Goal: Find specific page/section: Find specific page/section

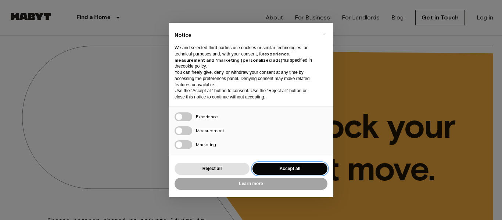
click at [282, 166] on button "Accept all" at bounding box center [289, 169] width 75 height 12
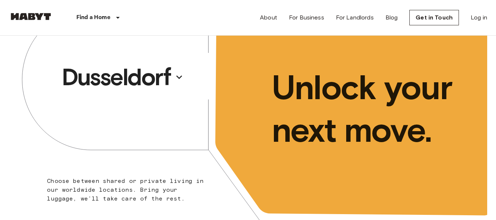
scroll to position [37, 0]
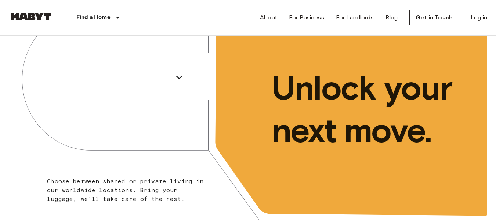
click at [308, 20] on link "For Business" at bounding box center [306, 17] width 35 height 9
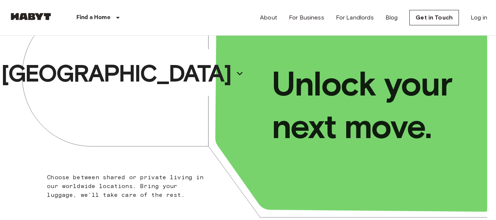
scroll to position [37, 0]
